Goal: Task Accomplishment & Management: Manage account settings

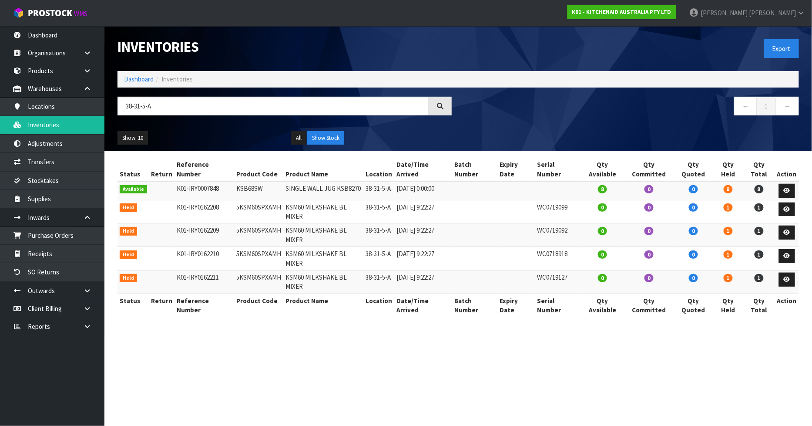
click at [487, 145] on div "Show: 10 5 10 25 50 All Show Stock" at bounding box center [458, 138] width 695 height 27
click at [654, 12] on strong "K01 - KITCHENAID AUSTRALIA PTY LTD" at bounding box center [622, 11] width 99 height 7
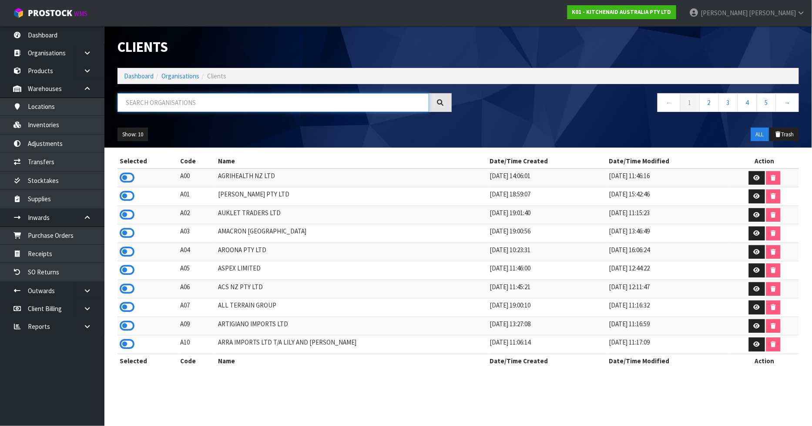
click at [204, 101] on input "text" at bounding box center [274, 102] width 312 height 19
click at [162, 104] on input "text" at bounding box center [274, 102] width 312 height 19
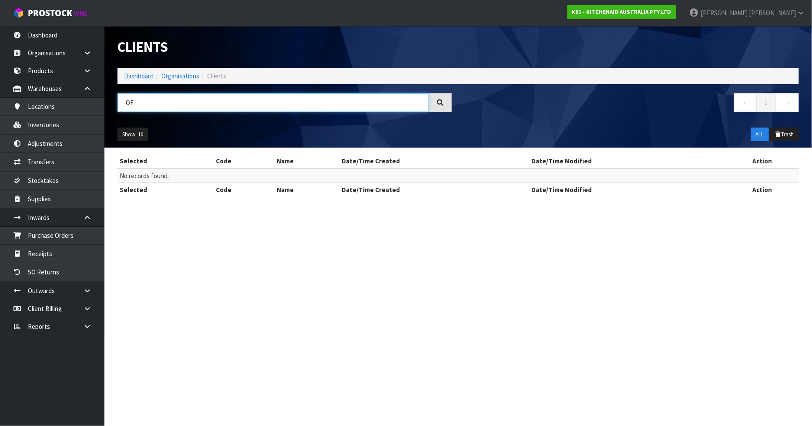
type input "O"
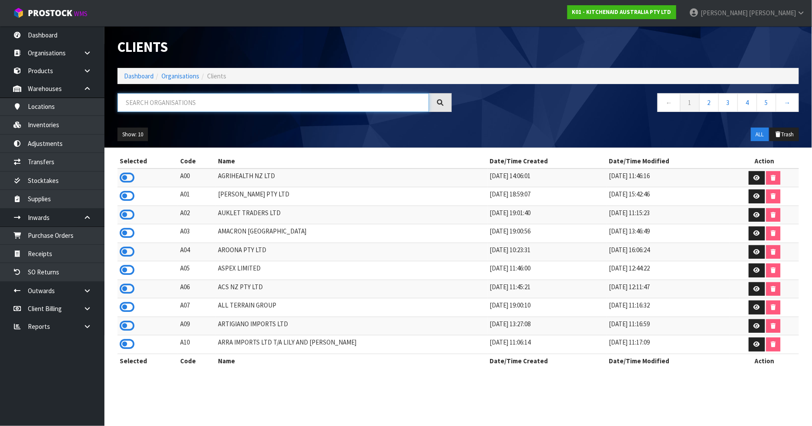
click at [167, 103] on input "text" at bounding box center [274, 102] width 312 height 19
click at [201, 97] on input "text" at bounding box center [274, 102] width 312 height 19
click at [155, 104] on input "text" at bounding box center [274, 102] width 312 height 19
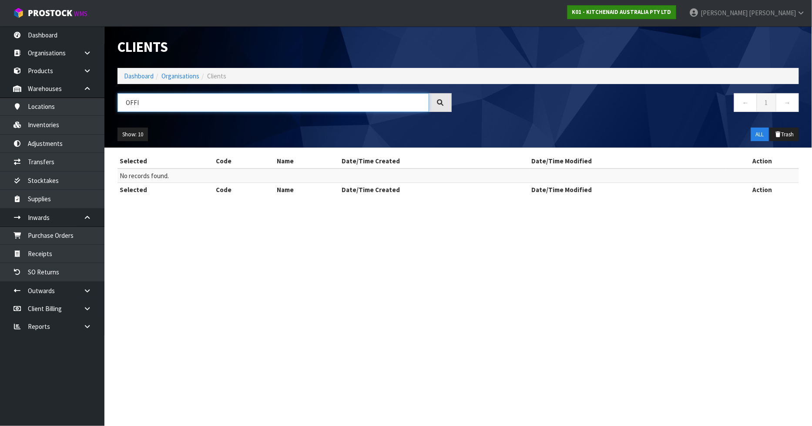
type input "OFFI"
click at [672, 12] on strong "K01 - KITCHENAID AUSTRALIA PTY LTD" at bounding box center [622, 11] width 99 height 7
click at [138, 79] on link "Dashboard" at bounding box center [139, 76] width 30 height 8
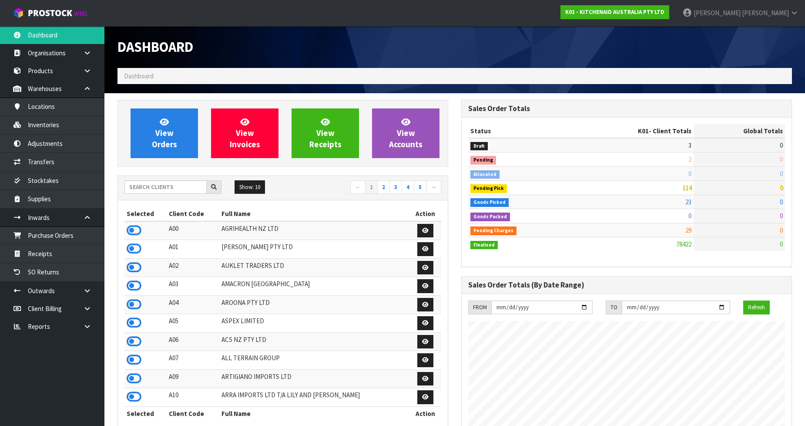
scroll to position [660, 344]
click at [147, 191] on input "text" at bounding box center [166, 186] width 82 height 13
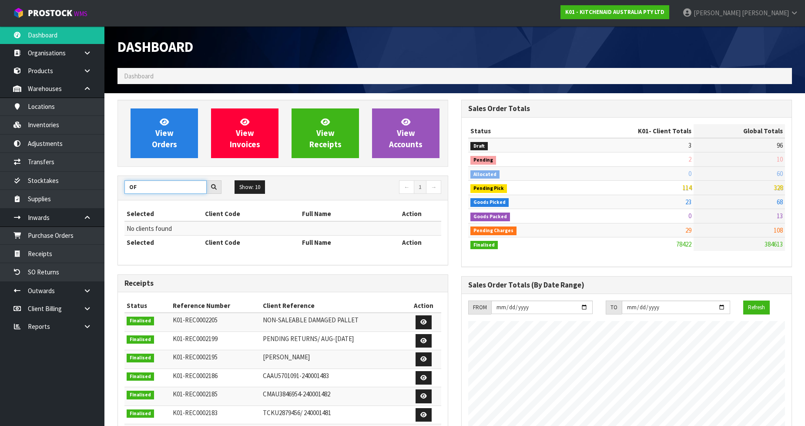
type input "O"
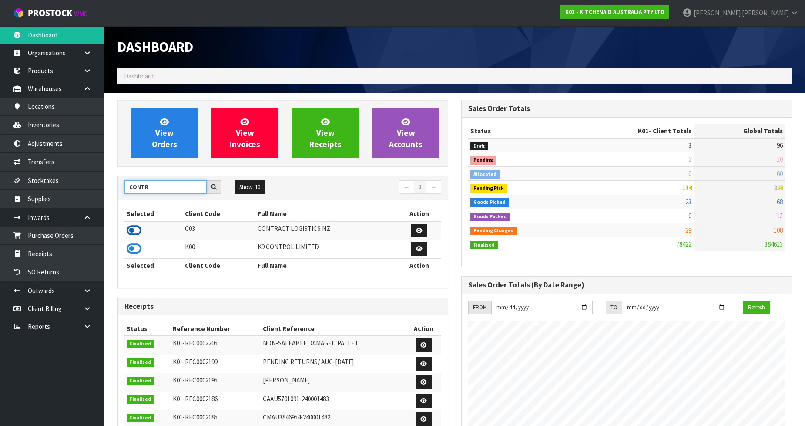
type input "CONTR"
click at [135, 232] on icon at bounding box center [134, 230] width 15 height 13
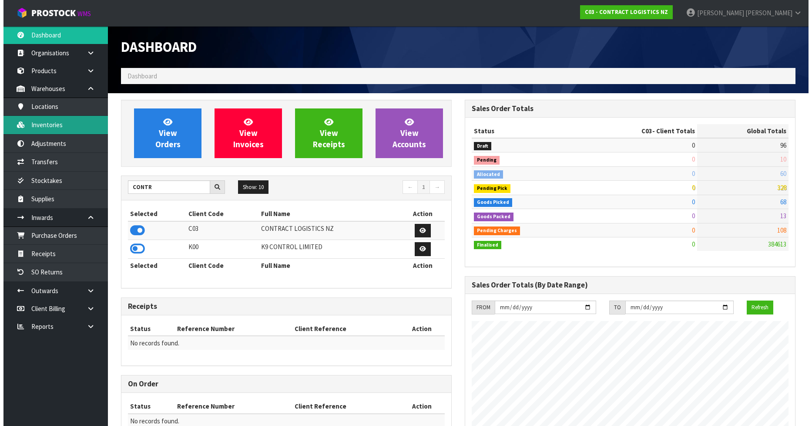
scroll to position [532, 344]
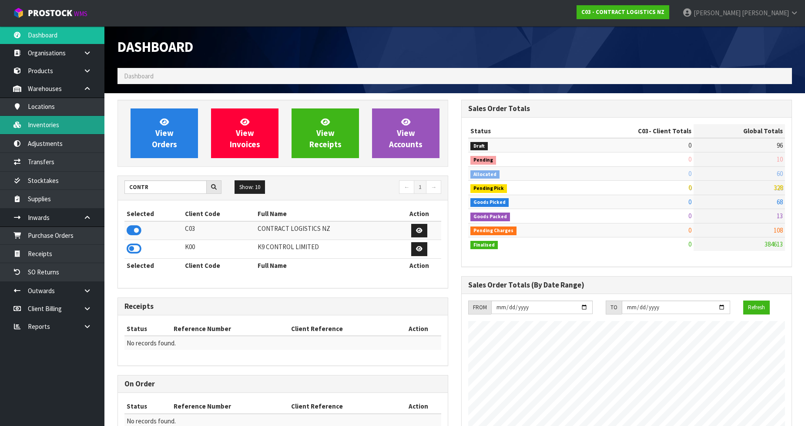
click at [35, 125] on link "Inventories" at bounding box center [52, 125] width 104 height 18
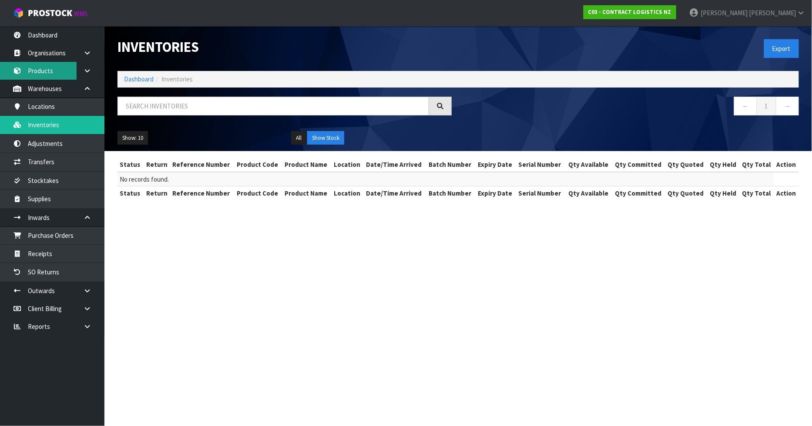
click at [42, 65] on link "Products" at bounding box center [52, 71] width 104 height 18
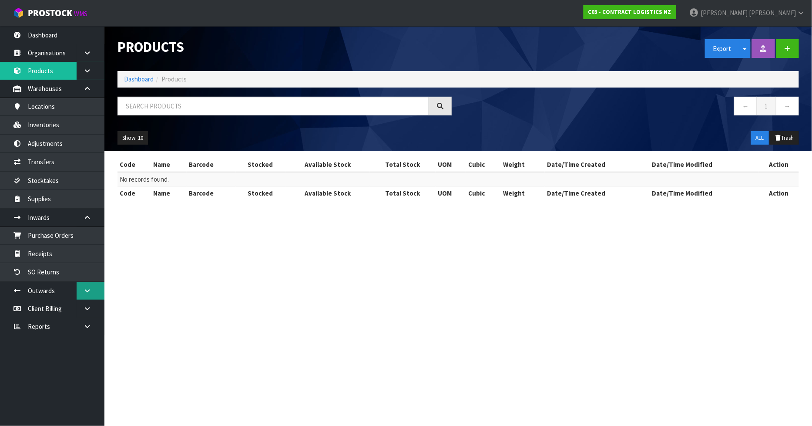
click at [84, 290] on icon at bounding box center [87, 290] width 8 height 7
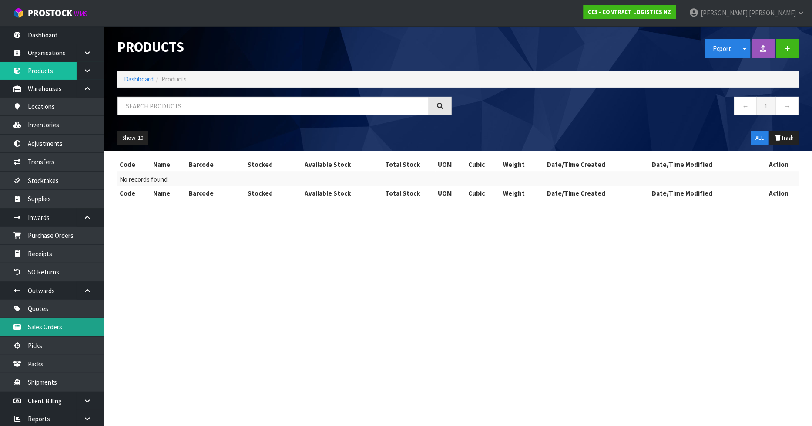
click at [61, 328] on link "Sales Orders" at bounding box center [52, 327] width 104 height 18
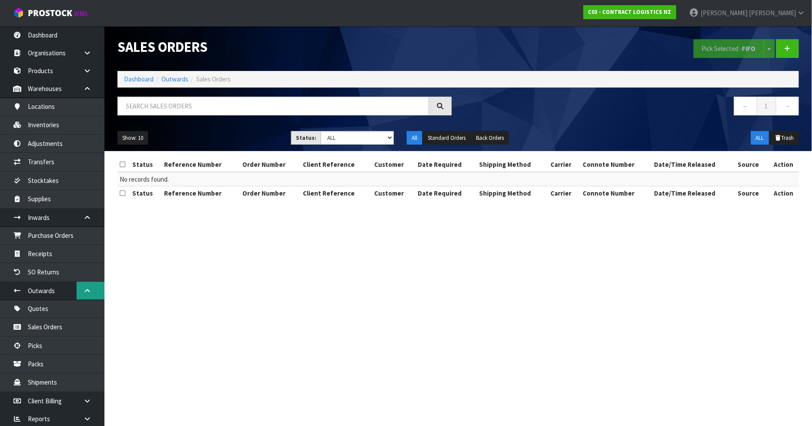
click at [84, 291] on icon at bounding box center [87, 290] width 8 height 7
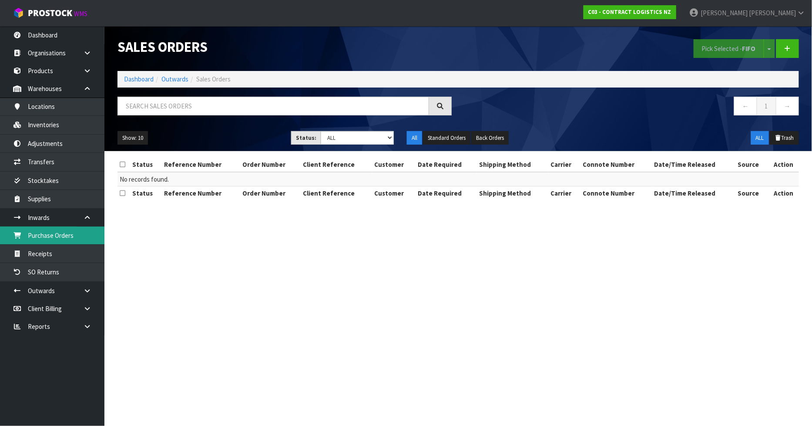
click at [64, 230] on link "Purchase Orders" at bounding box center [52, 235] width 104 height 18
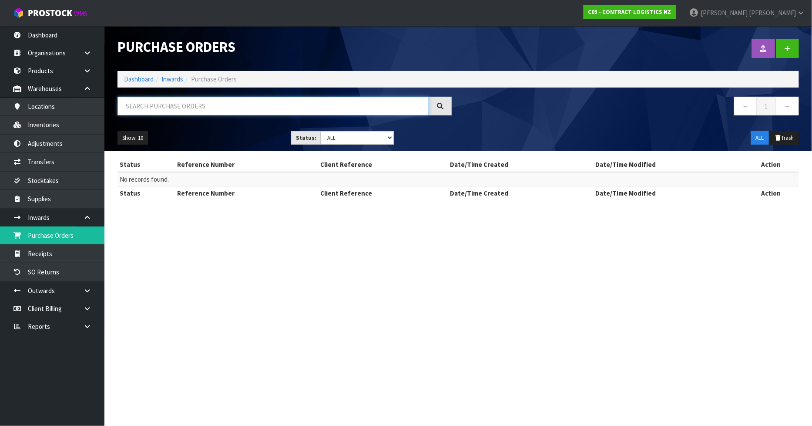
click at [176, 106] on input "text" at bounding box center [274, 106] width 312 height 19
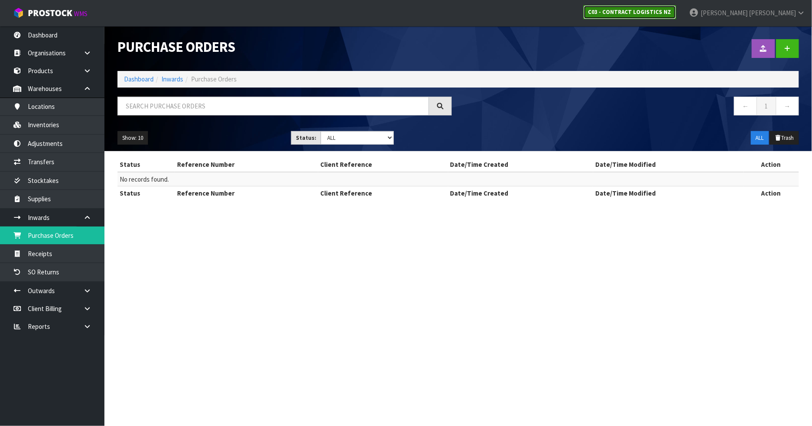
click at [672, 10] on strong "C03 - CONTRACT LOGISTICS NZ" at bounding box center [630, 11] width 83 height 7
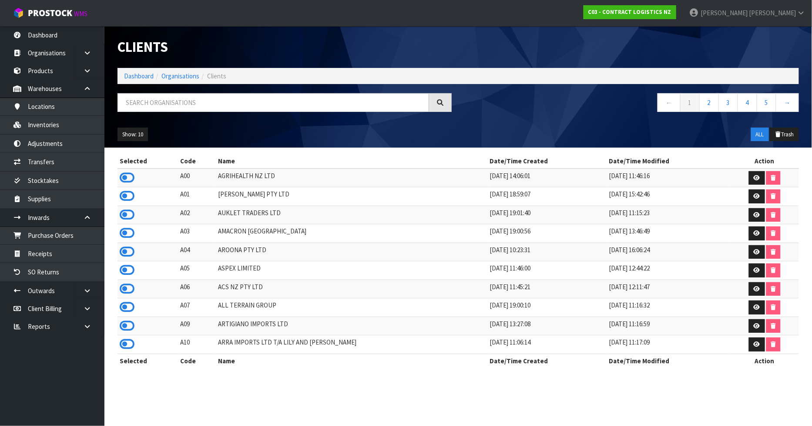
click at [247, 114] on div at bounding box center [284, 105] width 347 height 25
click at [252, 104] on input "text" at bounding box center [274, 102] width 312 height 19
type input "o"
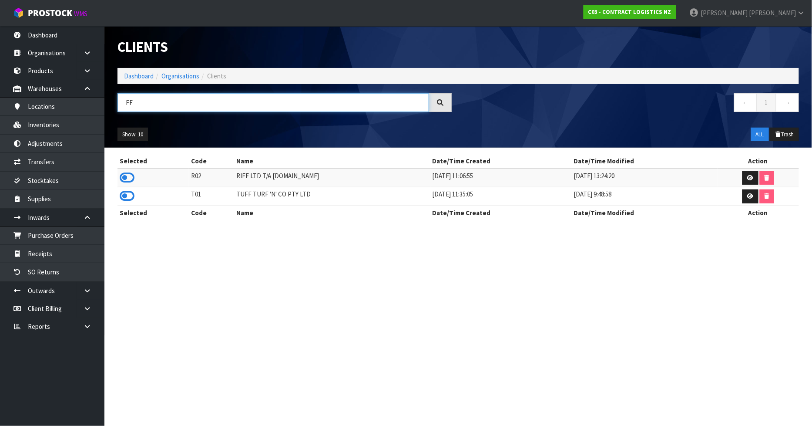
type input "F"
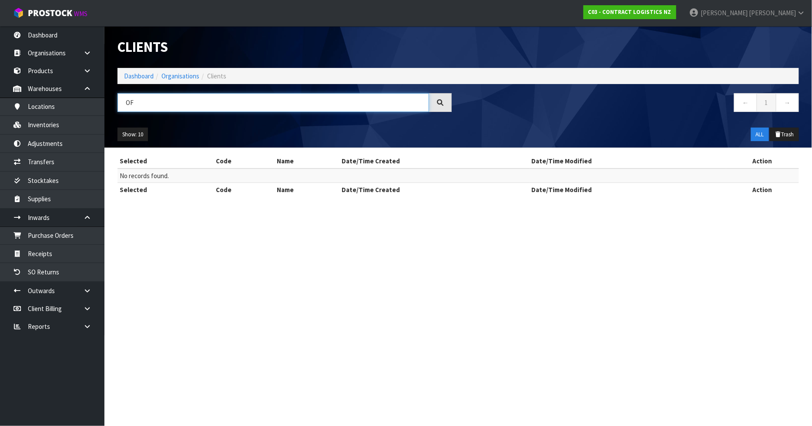
type input "O"
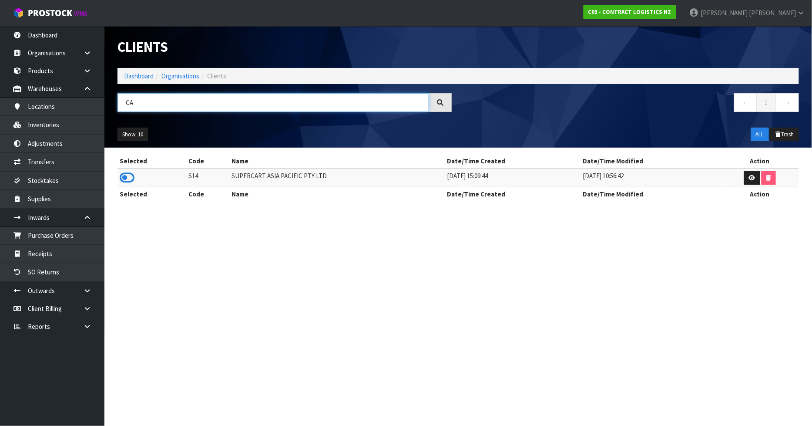
type input "C"
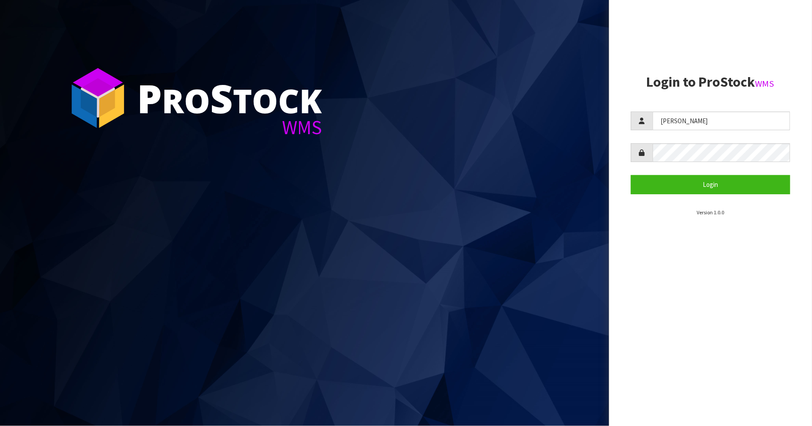
click at [646, 124] on div "[PERSON_NAME]" at bounding box center [711, 120] width 160 height 19
type input "[PERSON_NAME]"
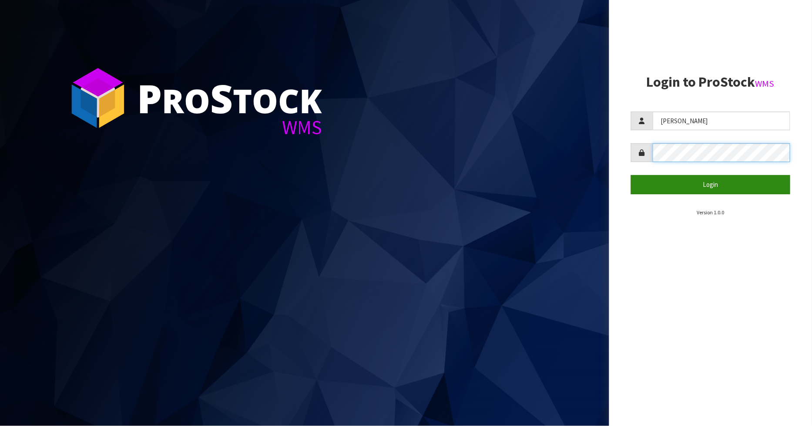
click at [631, 175] on button "Login" at bounding box center [711, 184] width 160 height 19
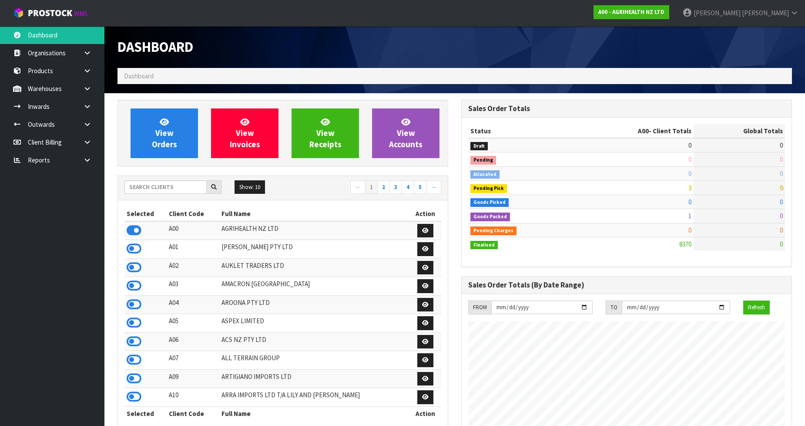
scroll to position [660, 344]
click at [183, 184] on input "text" at bounding box center [166, 186] width 82 height 13
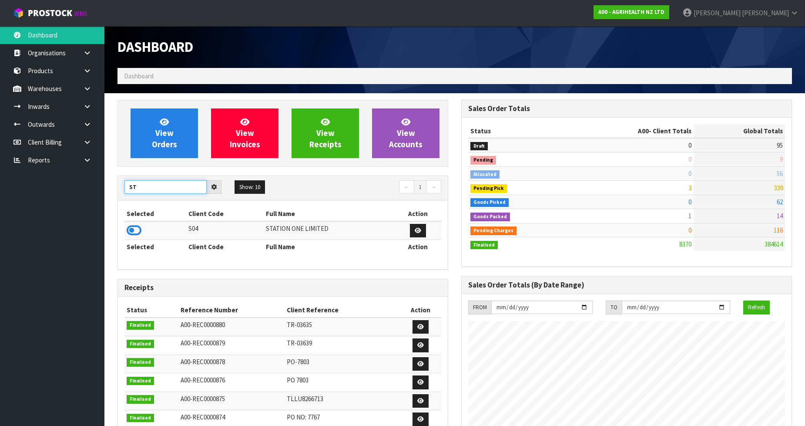
type input "S"
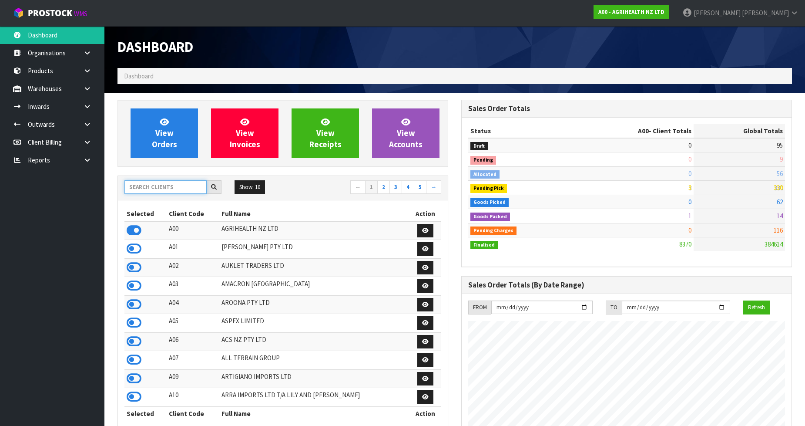
click at [178, 189] on input "text" at bounding box center [166, 186] width 82 height 13
click at [189, 187] on input "text" at bounding box center [166, 186] width 82 height 13
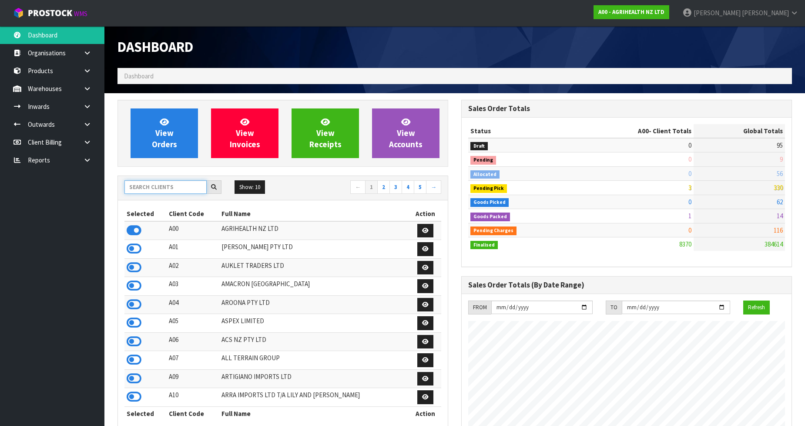
click at [189, 187] on input "text" at bounding box center [166, 186] width 82 height 13
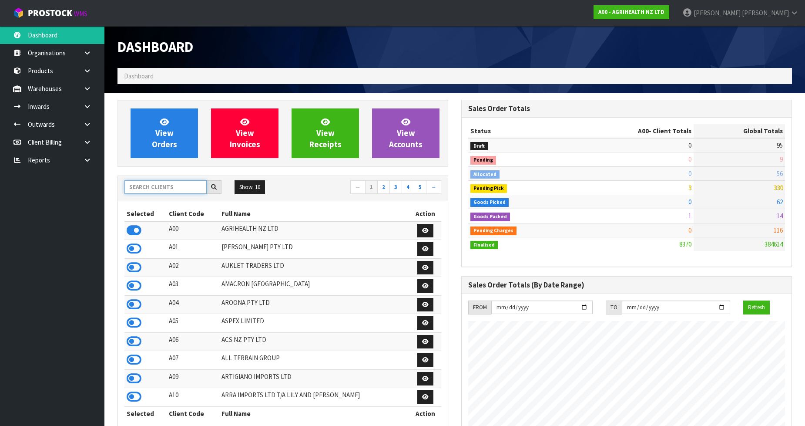
click at [189, 187] on input "text" at bounding box center [166, 186] width 82 height 13
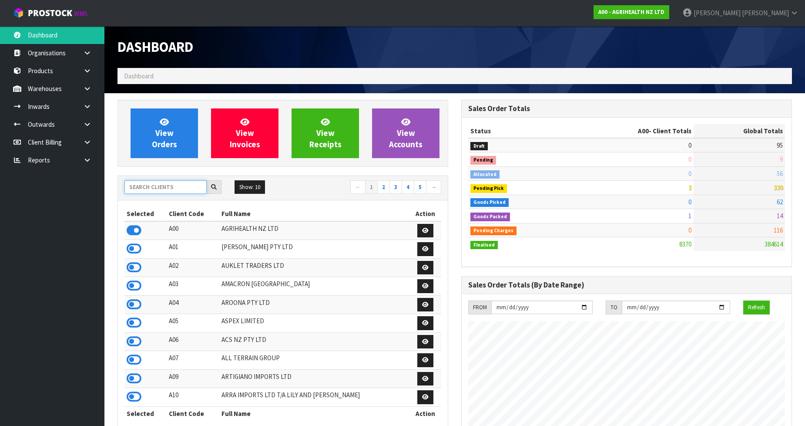
click at [189, 187] on input "text" at bounding box center [166, 186] width 82 height 13
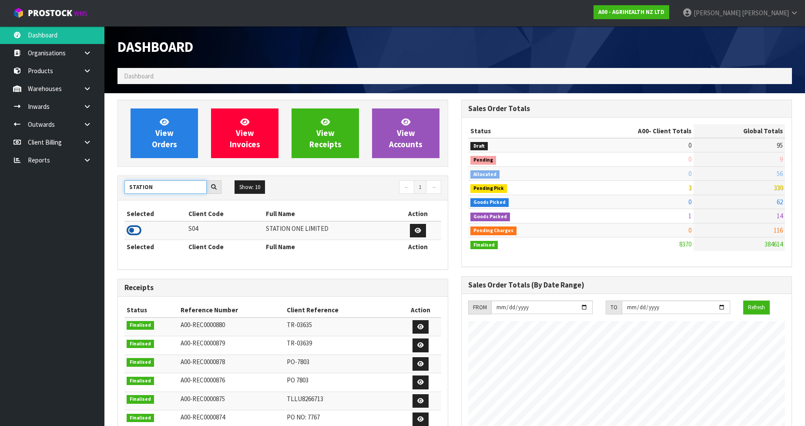
type input "STATION"
click at [139, 229] on icon at bounding box center [134, 230] width 15 height 13
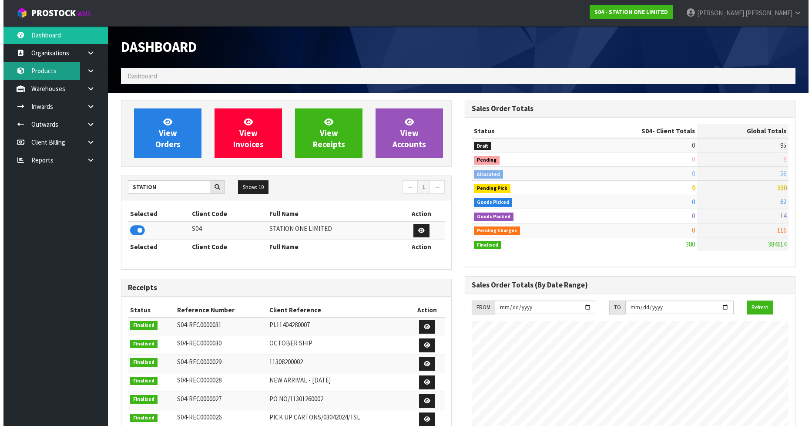
scroll to position [532, 344]
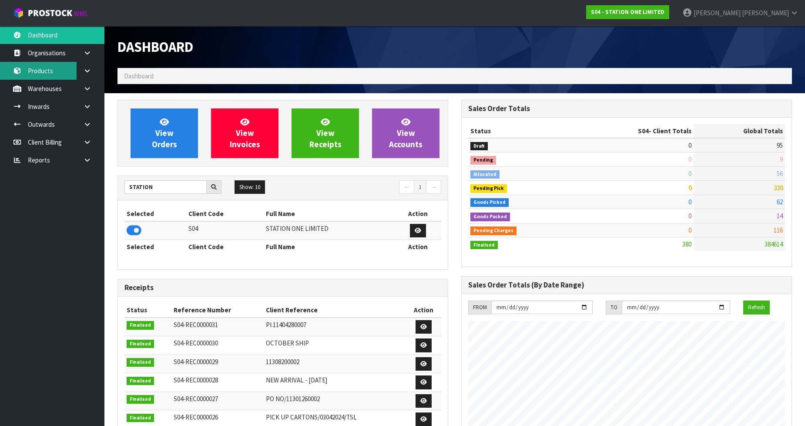
click at [46, 62] on link "Products" at bounding box center [52, 71] width 104 height 18
